Goal: Task Accomplishment & Management: Complete application form

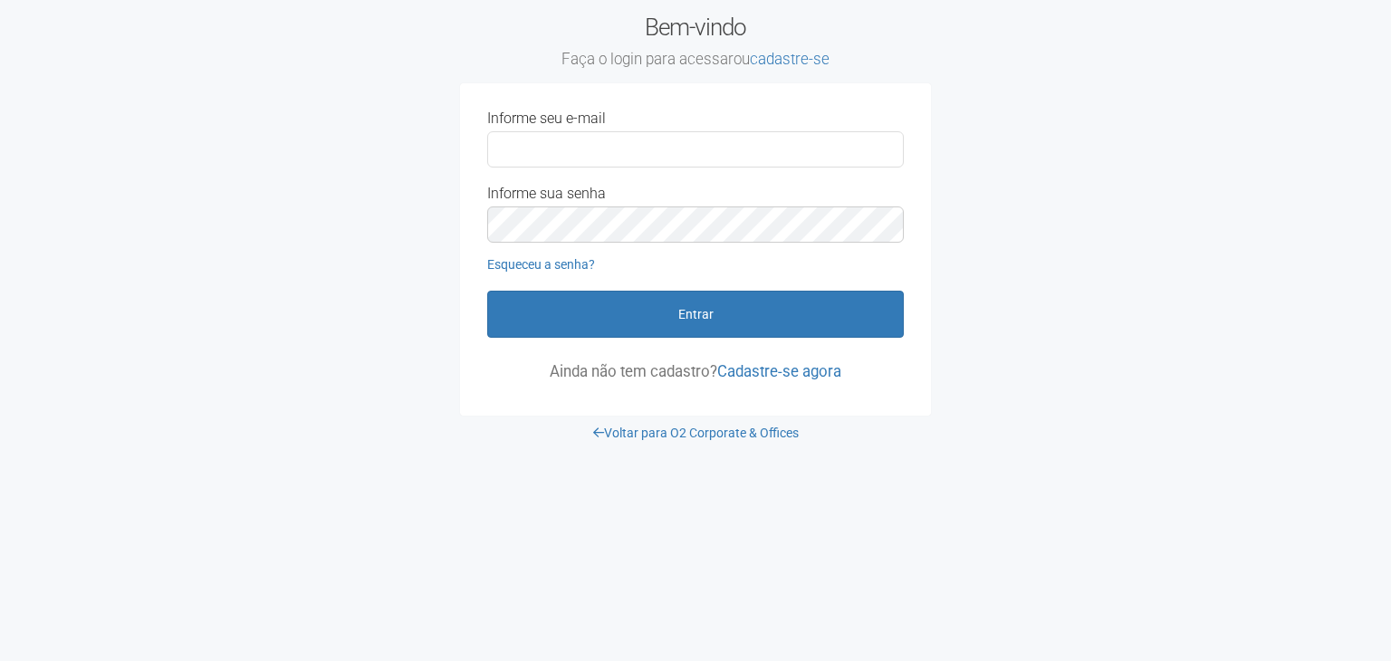
click at [608, 148] on input "Informe seu e-mail" at bounding box center [695, 149] width 417 height 36
type input "**********"
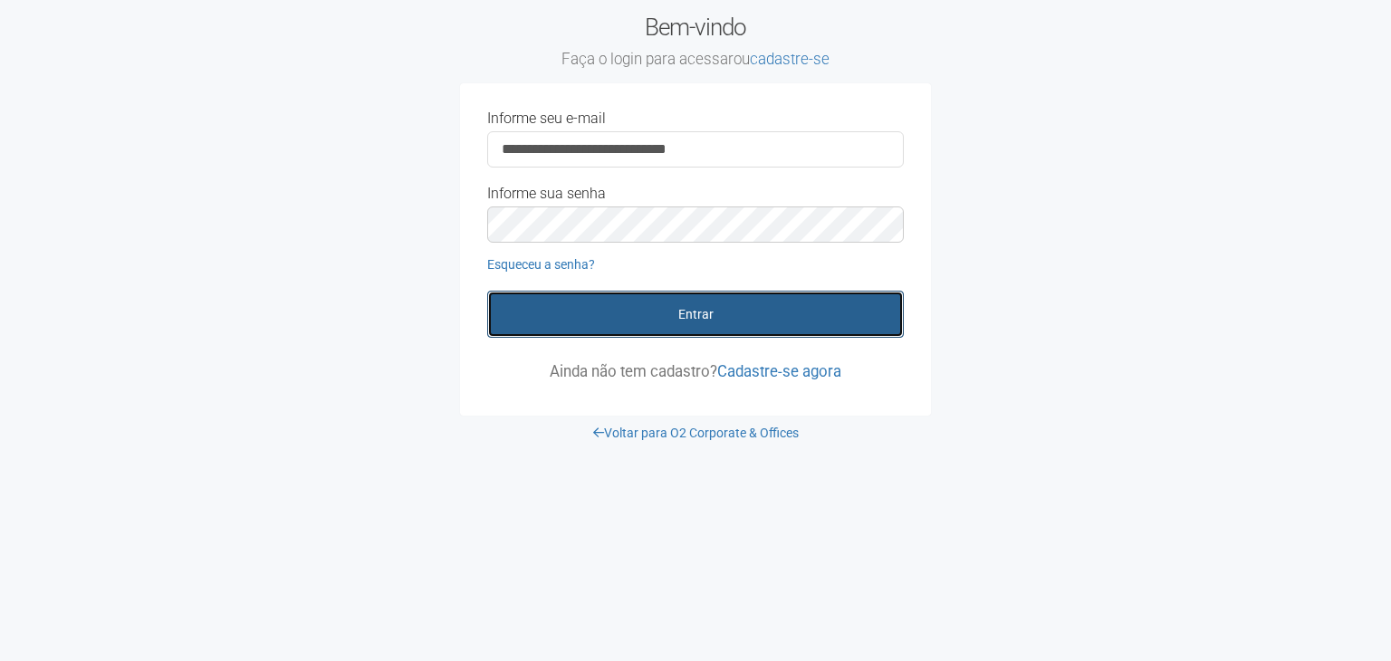
click at [699, 305] on button "Entrar" at bounding box center [695, 314] width 417 height 47
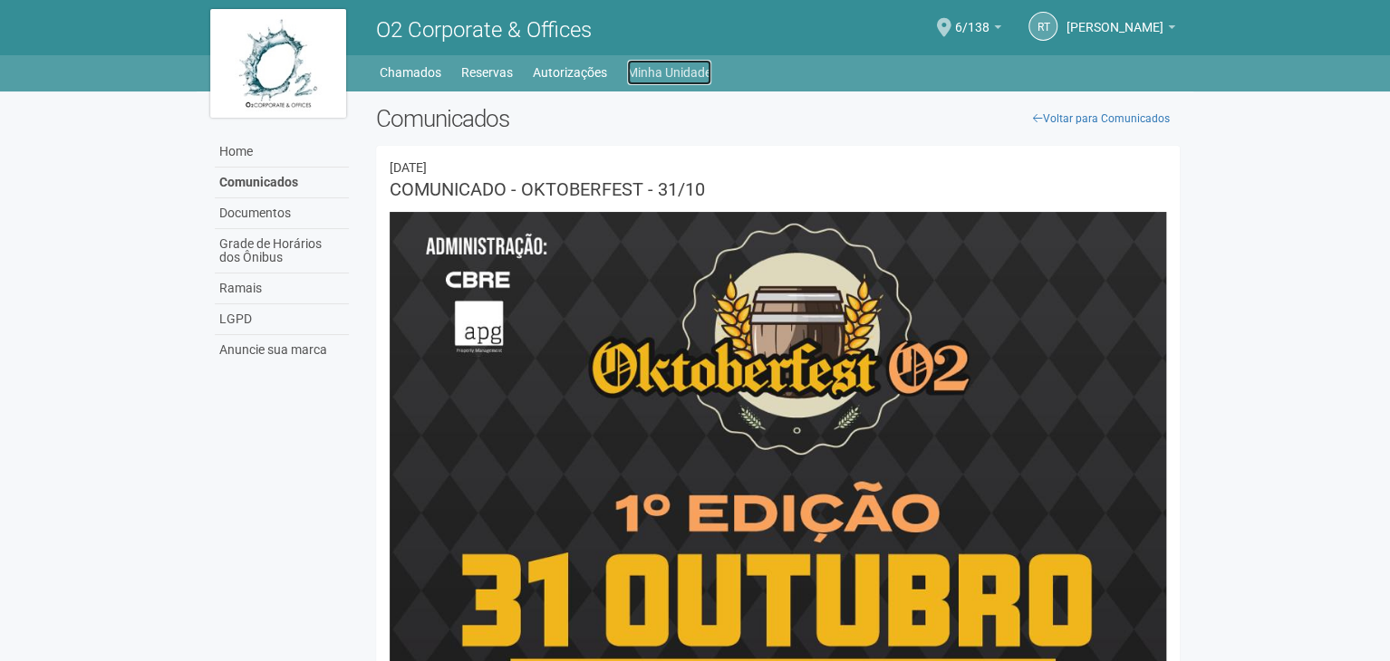
click at [671, 73] on link "Minha Unidade" at bounding box center [669, 72] width 84 height 25
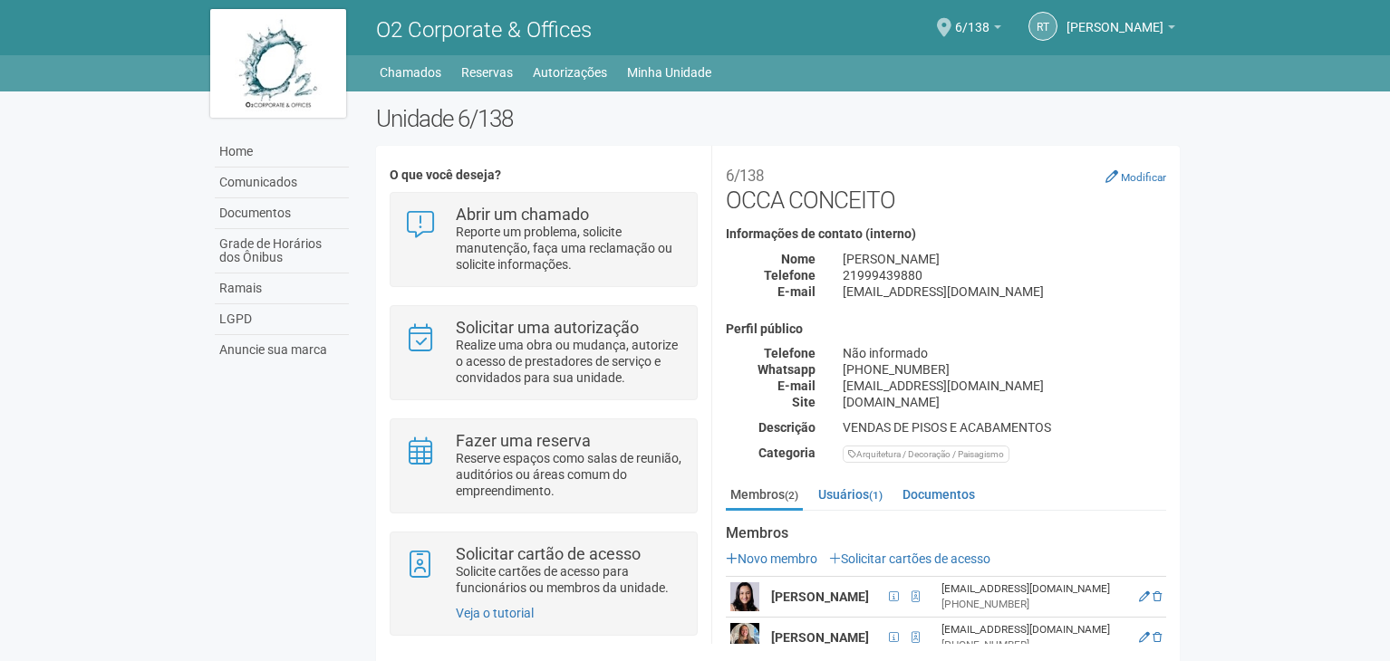
scroll to position [14, 0]
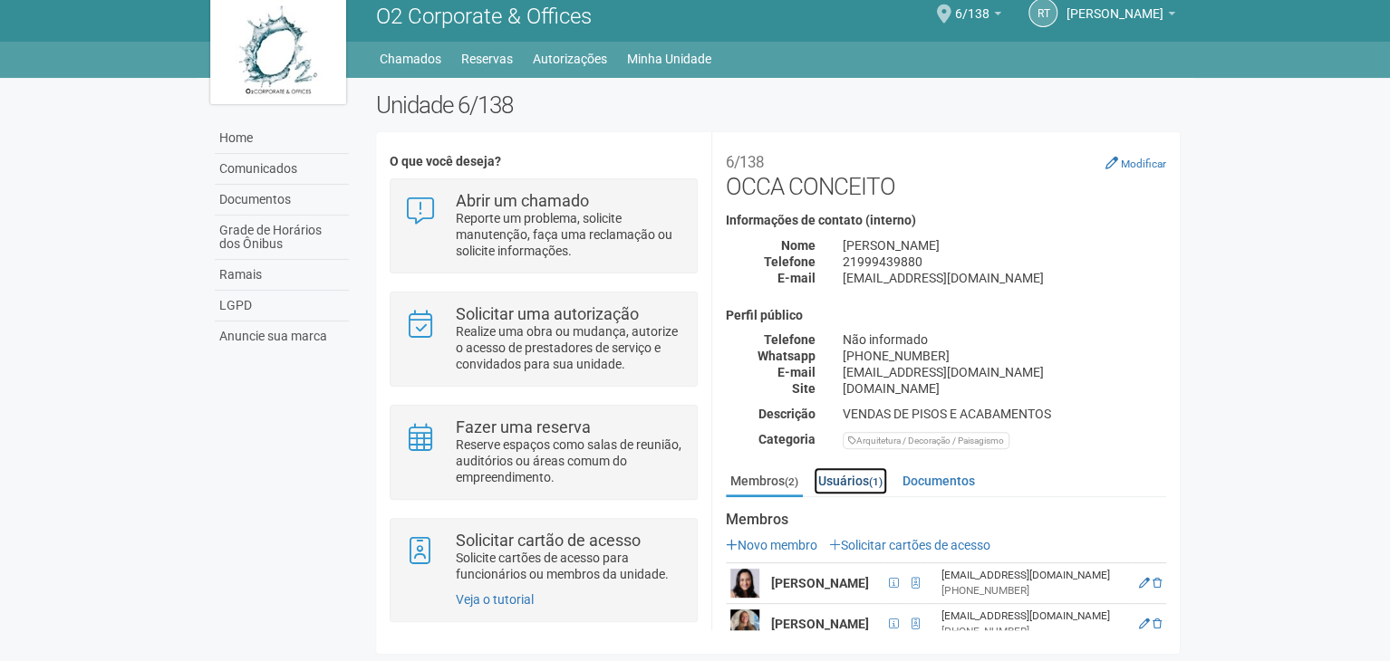
click at [874, 478] on small "(1)" at bounding box center [876, 482] width 14 height 13
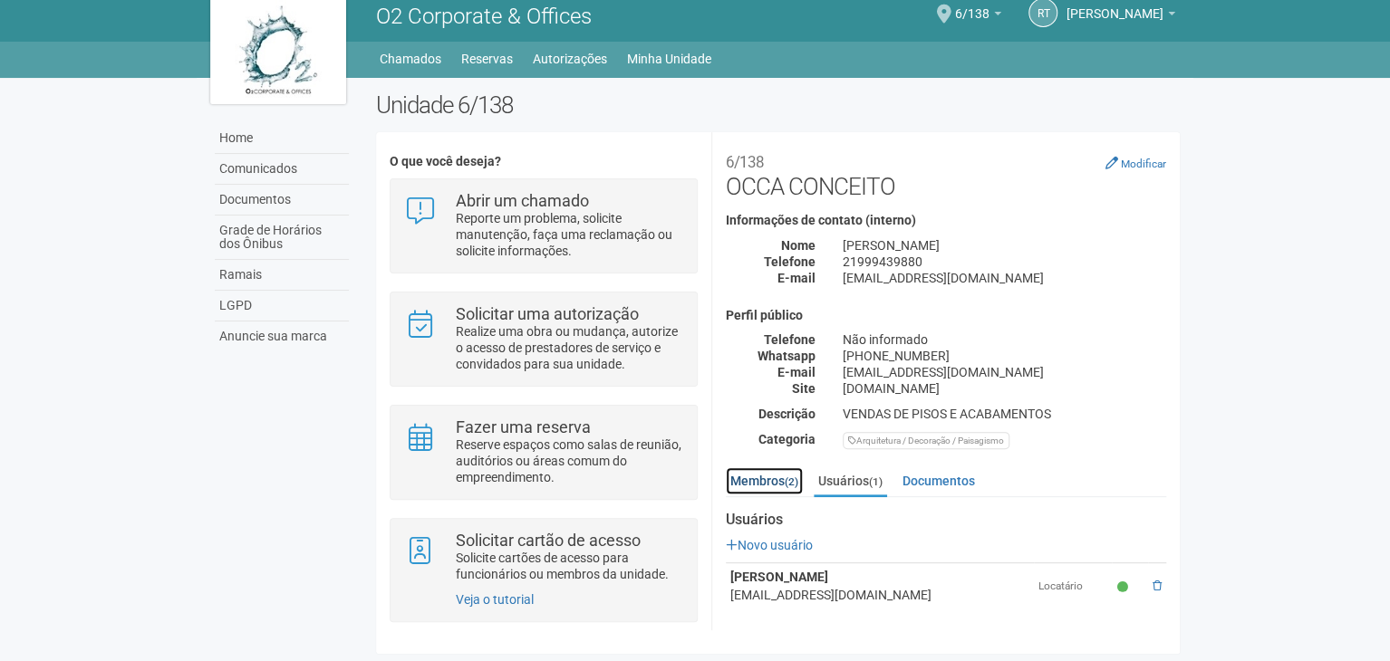
click at [751, 483] on link "Membros (2)" at bounding box center [764, 480] width 77 height 27
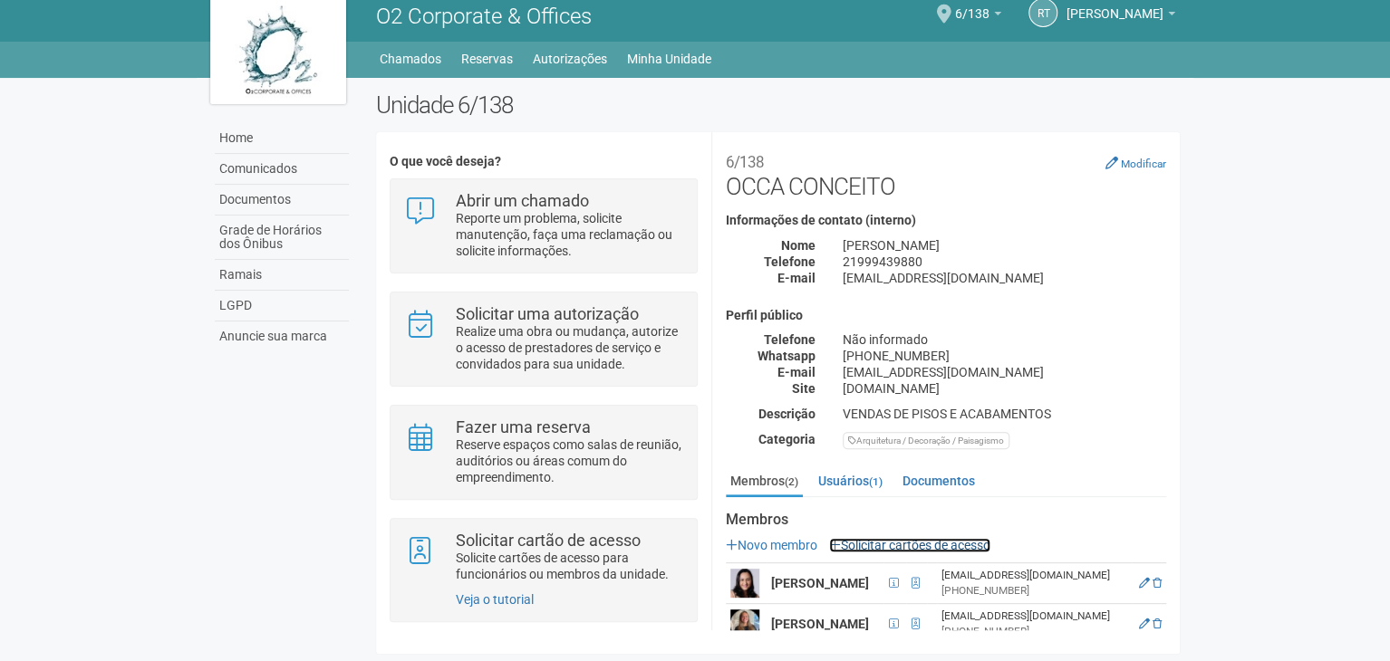
click at [968, 538] on link "Solicitar cartões de acesso" at bounding box center [909, 545] width 161 height 14
